Goal: Information Seeking & Learning: Learn about a topic

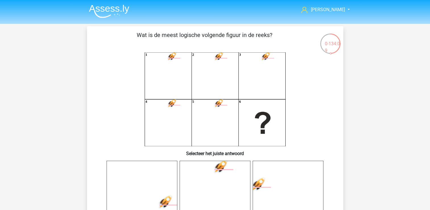
scroll to position [26, 0]
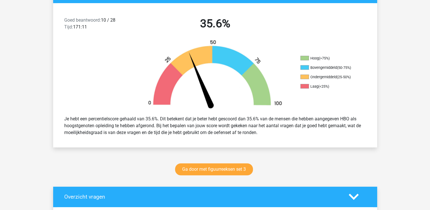
scroll to position [171, 0]
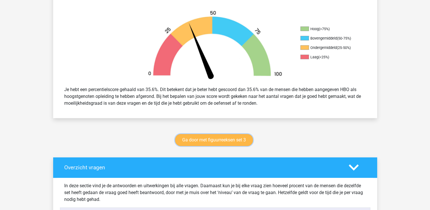
click at [225, 139] on link "Ga door met figuurreeksen set 3" at bounding box center [214, 140] width 78 height 12
click at [198, 142] on link "Ga door met figuurreeksen set 3" at bounding box center [214, 140] width 78 height 12
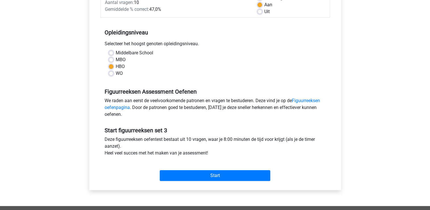
scroll to position [114, 0]
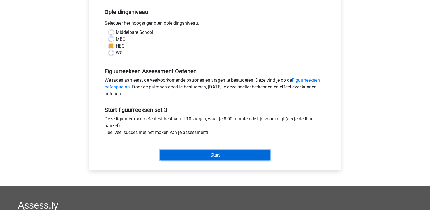
click at [190, 153] on input "Start" at bounding box center [215, 155] width 111 height 11
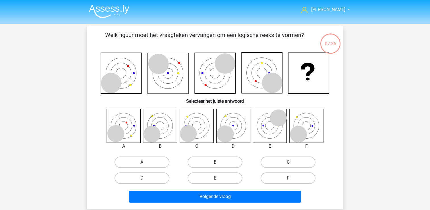
click at [213, 166] on label "B" at bounding box center [215, 161] width 55 height 11
click at [215, 166] on input "B" at bounding box center [217, 164] width 4 height 4
radio input "true"
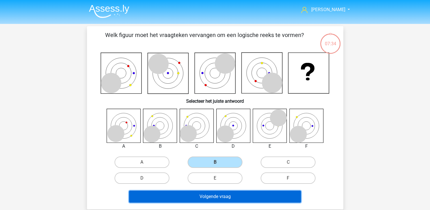
click at [189, 192] on button "Volgende vraag" at bounding box center [215, 196] width 172 height 12
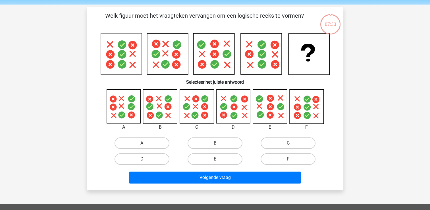
scroll to position [26, 0]
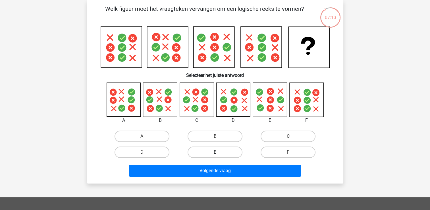
click at [221, 149] on label "E" at bounding box center [215, 151] width 55 height 11
click at [219, 152] on input "E" at bounding box center [217, 154] width 4 height 4
radio input "true"
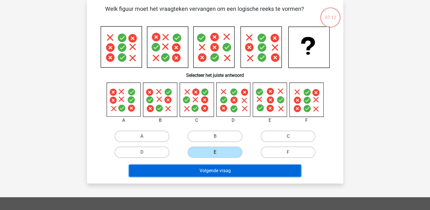
click at [209, 167] on button "Volgende vraag" at bounding box center [215, 171] width 172 height 12
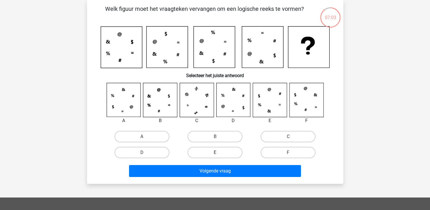
click at [216, 150] on label "E" at bounding box center [215, 152] width 55 height 11
click at [216, 152] on input "E" at bounding box center [217, 154] width 4 height 4
radio input "true"
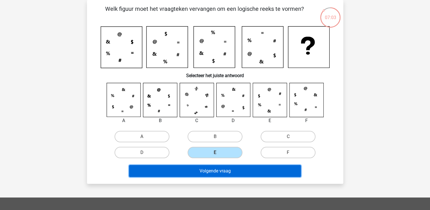
click at [207, 170] on button "Volgende vraag" at bounding box center [215, 171] width 172 height 12
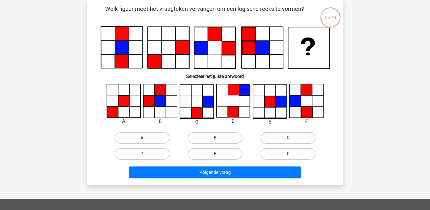
click at [215, 150] on label "E" at bounding box center [215, 153] width 55 height 11
click at [215, 154] on input "E" at bounding box center [217, 156] width 4 height 4
radio input "true"
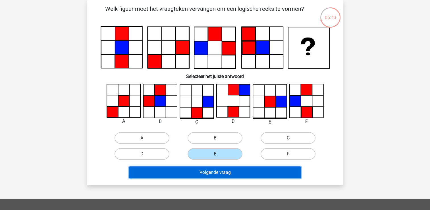
click at [198, 177] on button "Volgende vraag" at bounding box center [215, 172] width 172 height 12
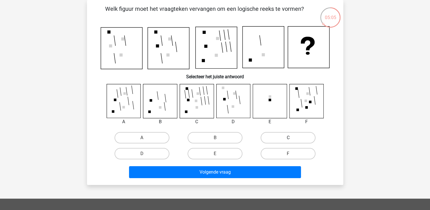
click at [272, 136] on label "C" at bounding box center [288, 137] width 55 height 11
click at [288, 138] on input "C" at bounding box center [290, 140] width 4 height 4
radio input "true"
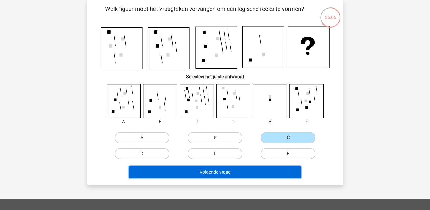
click at [218, 172] on button "Volgende vraag" at bounding box center [215, 172] width 172 height 12
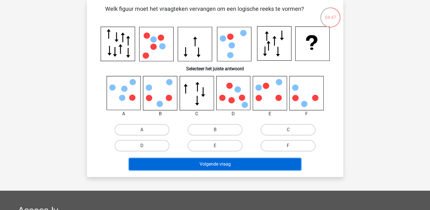
click at [208, 165] on button "Volgende vraag" at bounding box center [215, 164] width 172 height 12
